Goal: Information Seeking & Learning: Learn about a topic

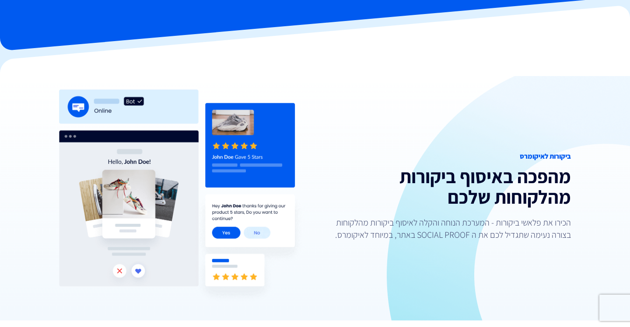
scroll to position [66, 0]
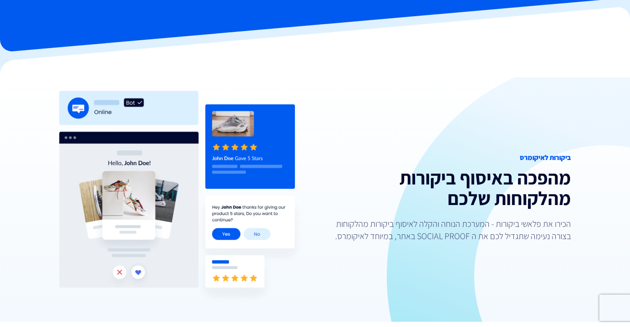
click at [168, 219] on img at bounding box center [183, 200] width 249 height 218
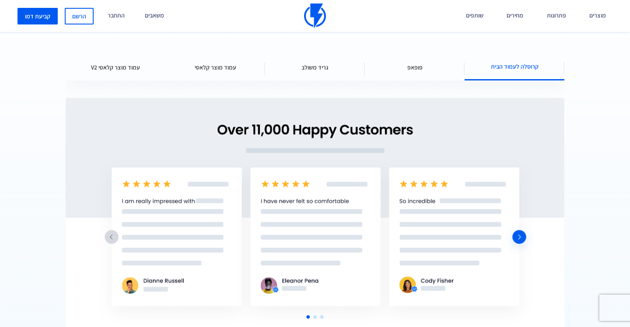
scroll to position [1152, 0]
click at [392, 69] on div "פופאפ" at bounding box center [415, 68] width 100 height 26
click at [410, 71] on span "פופאפ" at bounding box center [414, 67] width 15 height 9
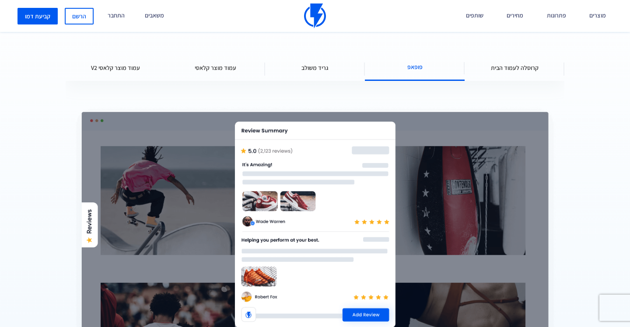
click at [297, 76] on div "גריד משולב" at bounding box center [315, 68] width 100 height 26
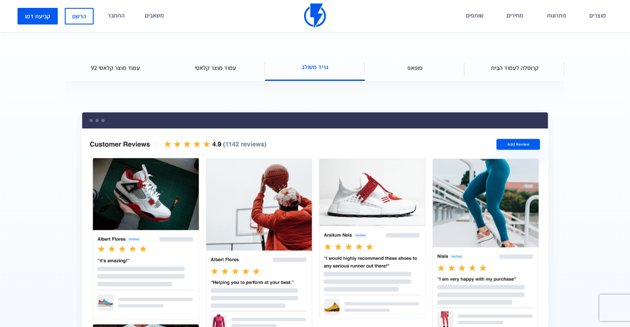
click at [230, 70] on span "עמוד מוצר קלאסי" at bounding box center [216, 67] width 42 height 9
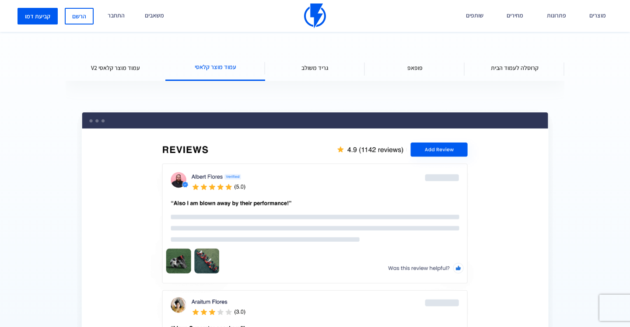
click at [132, 65] on span "עמוד מוצר קלאסי V2" at bounding box center [115, 67] width 49 height 9
click at [117, 70] on span "עמוד מוצר קלאסי V2" at bounding box center [115, 67] width 49 height 9
click at [102, 70] on span "עמוד מוצר קלאסי V2" at bounding box center [115, 67] width 49 height 9
click at [98, 67] on span "עמוד מוצר קלאסי V2" at bounding box center [115, 67] width 49 height 9
click at [95, 63] on span "עמוד מוצר קלאסי V2" at bounding box center [115, 67] width 49 height 9
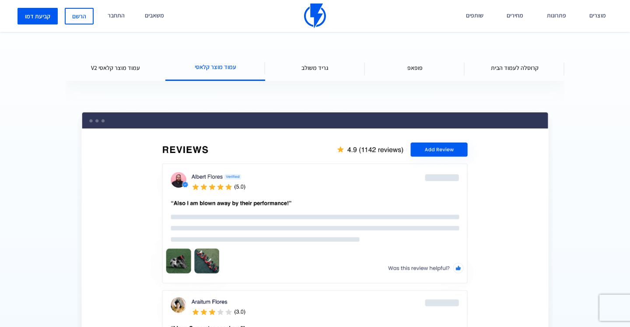
click at [95, 63] on span "עמוד מוצר קלאסי V2" at bounding box center [115, 67] width 49 height 9
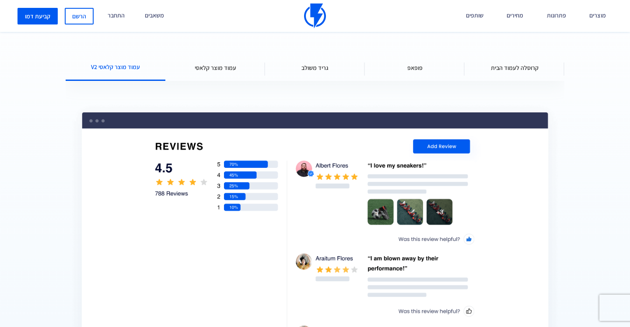
click at [523, 61] on div "קרוסלה לעמוד הבית" at bounding box center [514, 68] width 100 height 26
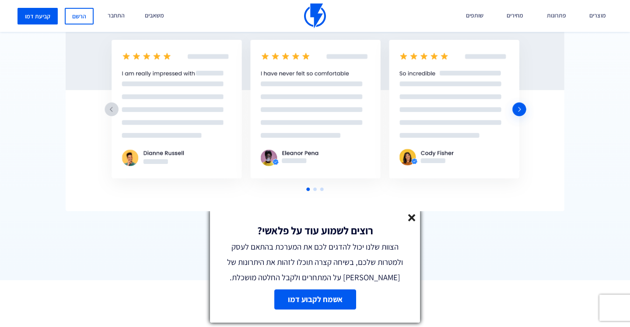
scroll to position [1281, 0]
click at [412, 218] on line at bounding box center [411, 218] width 6 height 6
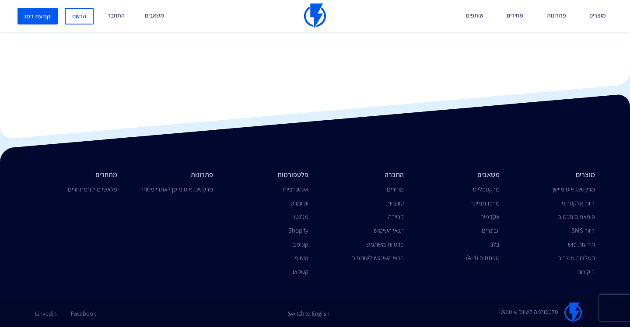
scroll to position [1572, 0]
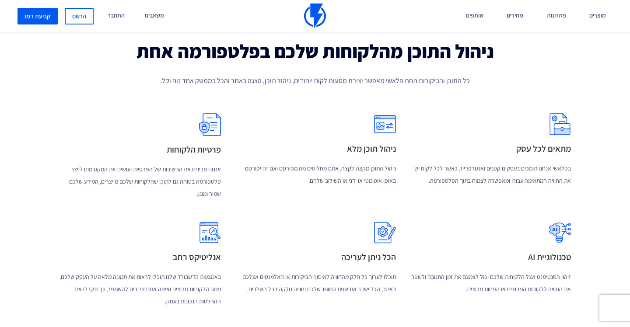
click at [563, 129] on img at bounding box center [560, 124] width 22 height 22
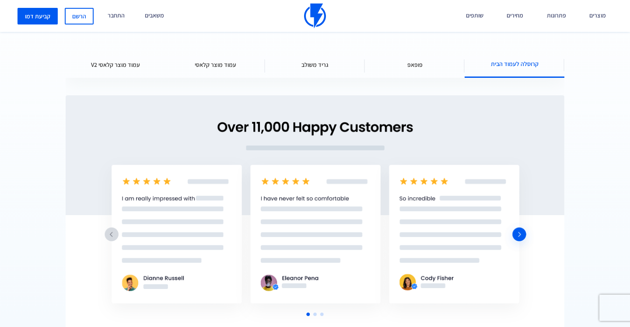
scroll to position [1156, 0]
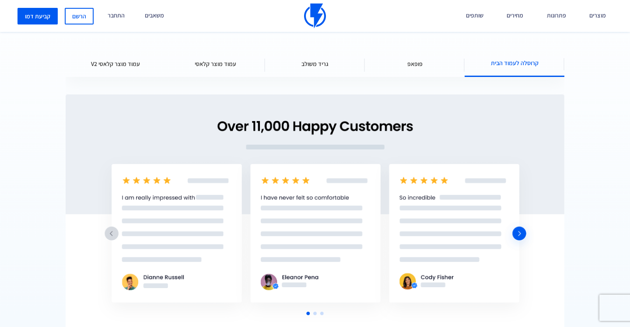
click at [298, 81] on div "קרוסלה לעמוד הבית פופאפ גריד משולב עמוד מוצר קלאסי עמוד מוצר קלאסי V2" at bounding box center [315, 201] width 499 height 301
click at [304, 68] on div "גריד משולב" at bounding box center [315, 64] width 100 height 26
click at [216, 64] on span "עמוד מוצר קלאסי" at bounding box center [216, 63] width 42 height 9
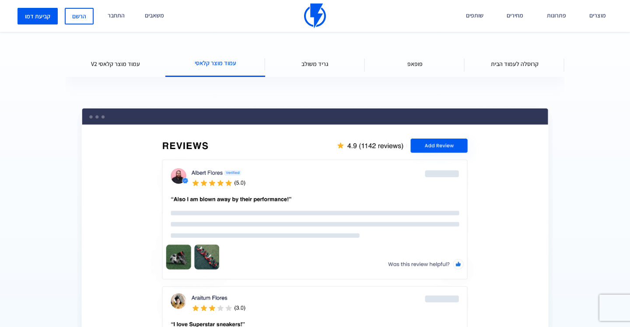
click at [304, 58] on div "גריד משולב" at bounding box center [315, 64] width 100 height 26
click at [308, 64] on span "גריד משולב" at bounding box center [314, 63] width 27 height 9
click at [335, 59] on div "גריד משולב" at bounding box center [315, 64] width 100 height 26
click at [324, 63] on span "גריד משולב" at bounding box center [314, 63] width 27 height 9
click at [409, 63] on span "פופאפ" at bounding box center [414, 63] width 15 height 9
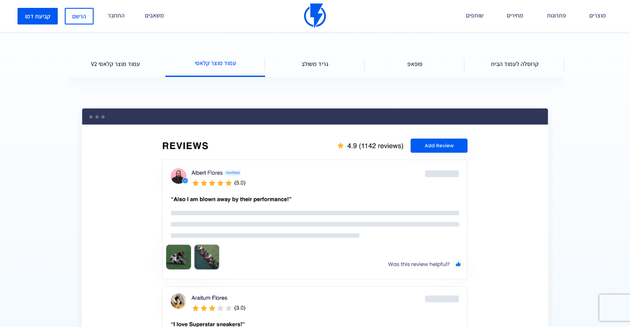
click at [518, 63] on span "קרוסלה לעמוד הבית" at bounding box center [515, 63] width 48 height 9
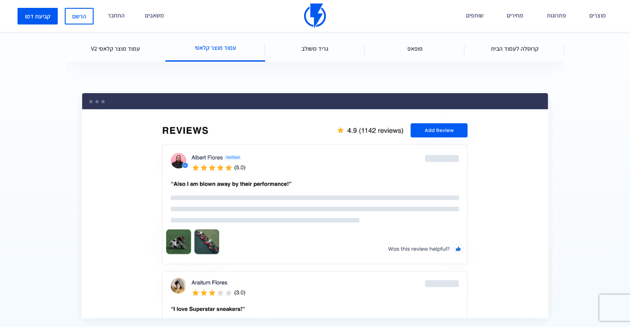
scroll to position [1139, 0]
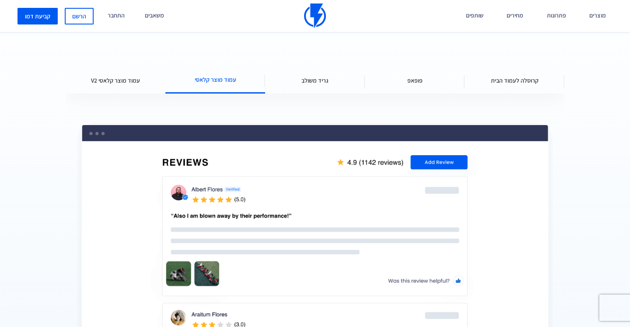
click at [502, 85] on div "קרוסלה לעמוד הבית" at bounding box center [514, 80] width 100 height 26
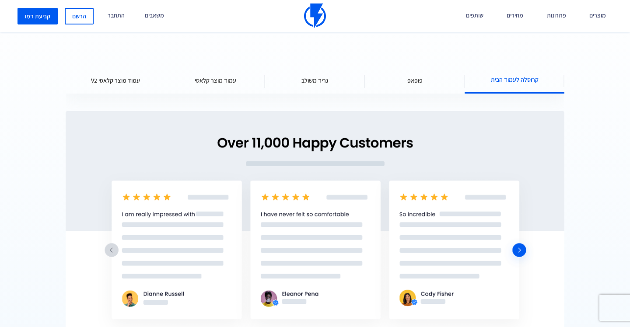
click at [413, 80] on span "פופאפ" at bounding box center [414, 80] width 15 height 9
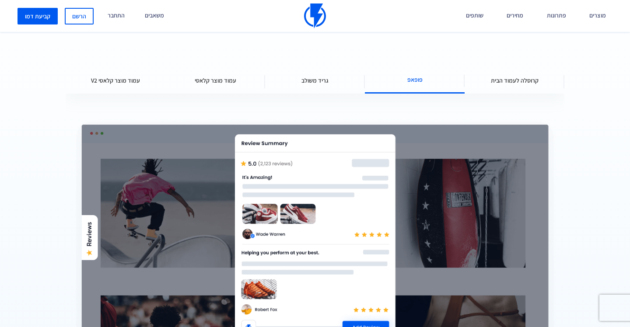
click at [316, 85] on div "גריד משולב" at bounding box center [315, 80] width 100 height 26
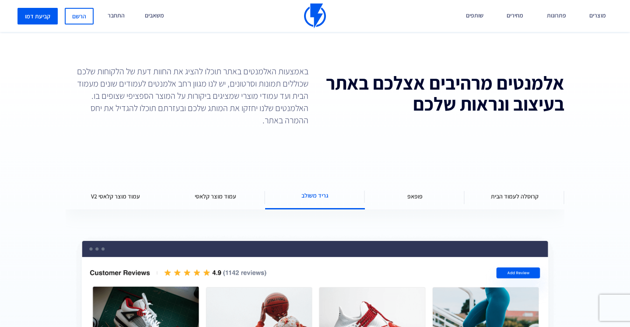
scroll to position [1021, 0]
